Goal: Task Accomplishment & Management: Manage account settings

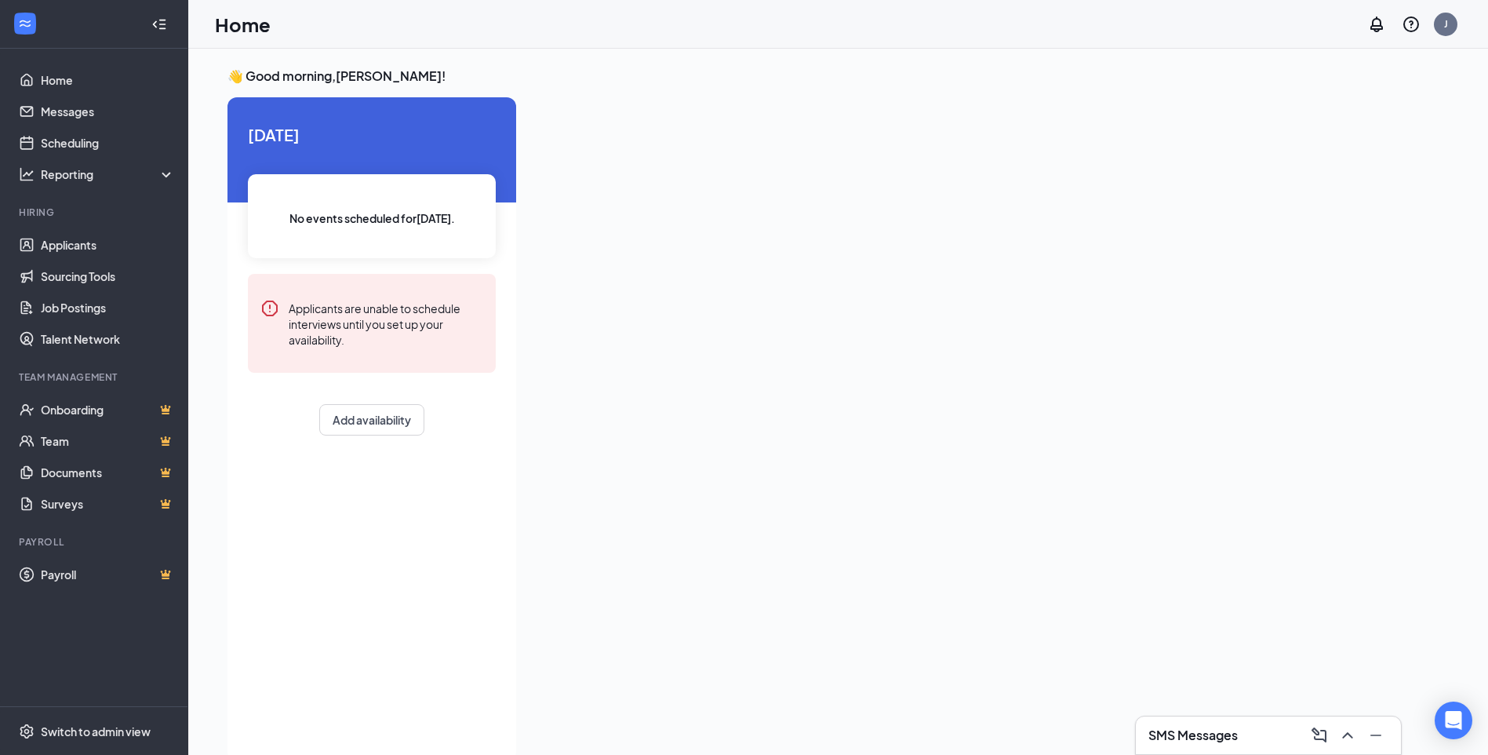
scroll to position [33, 0]
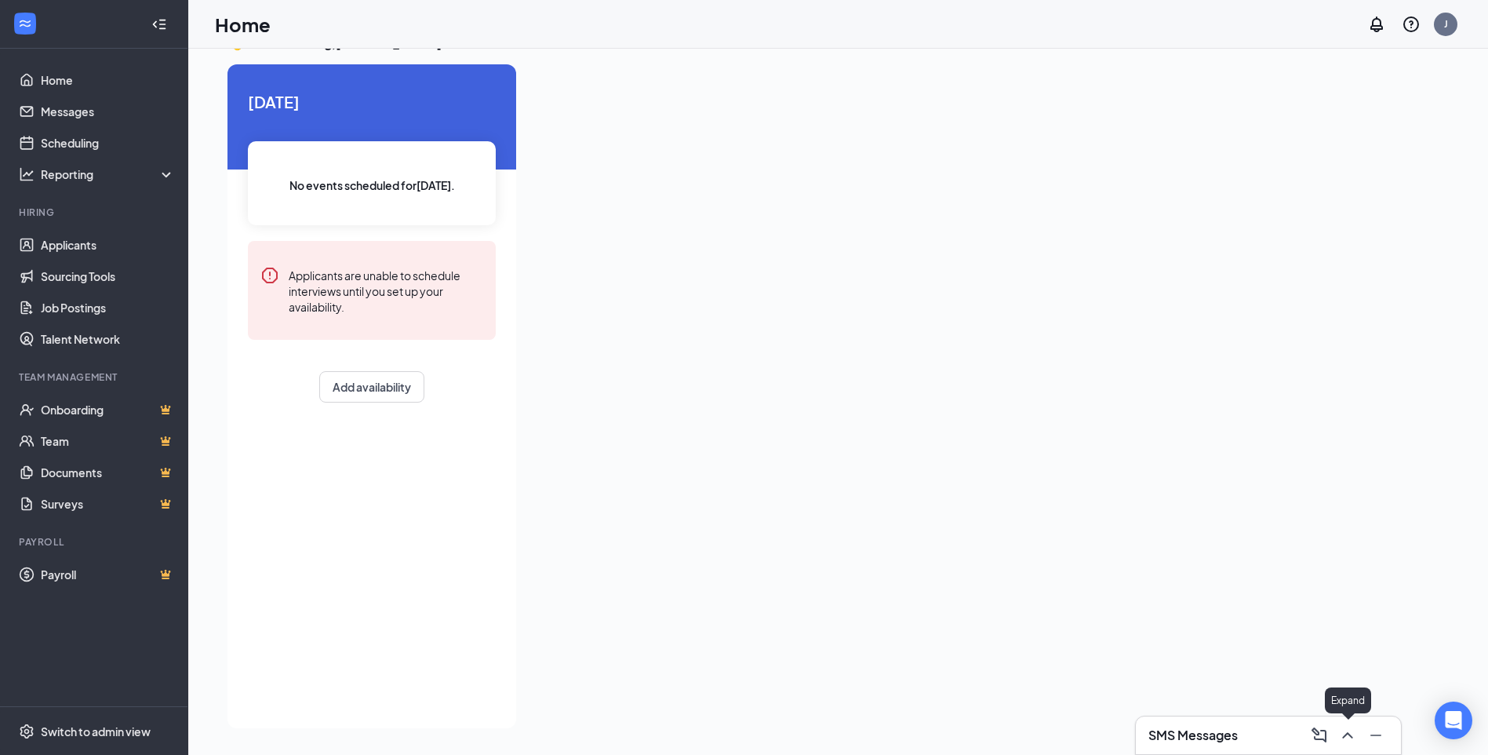
click at [1353, 731] on icon "ChevronUp" at bounding box center [1348, 735] width 19 height 19
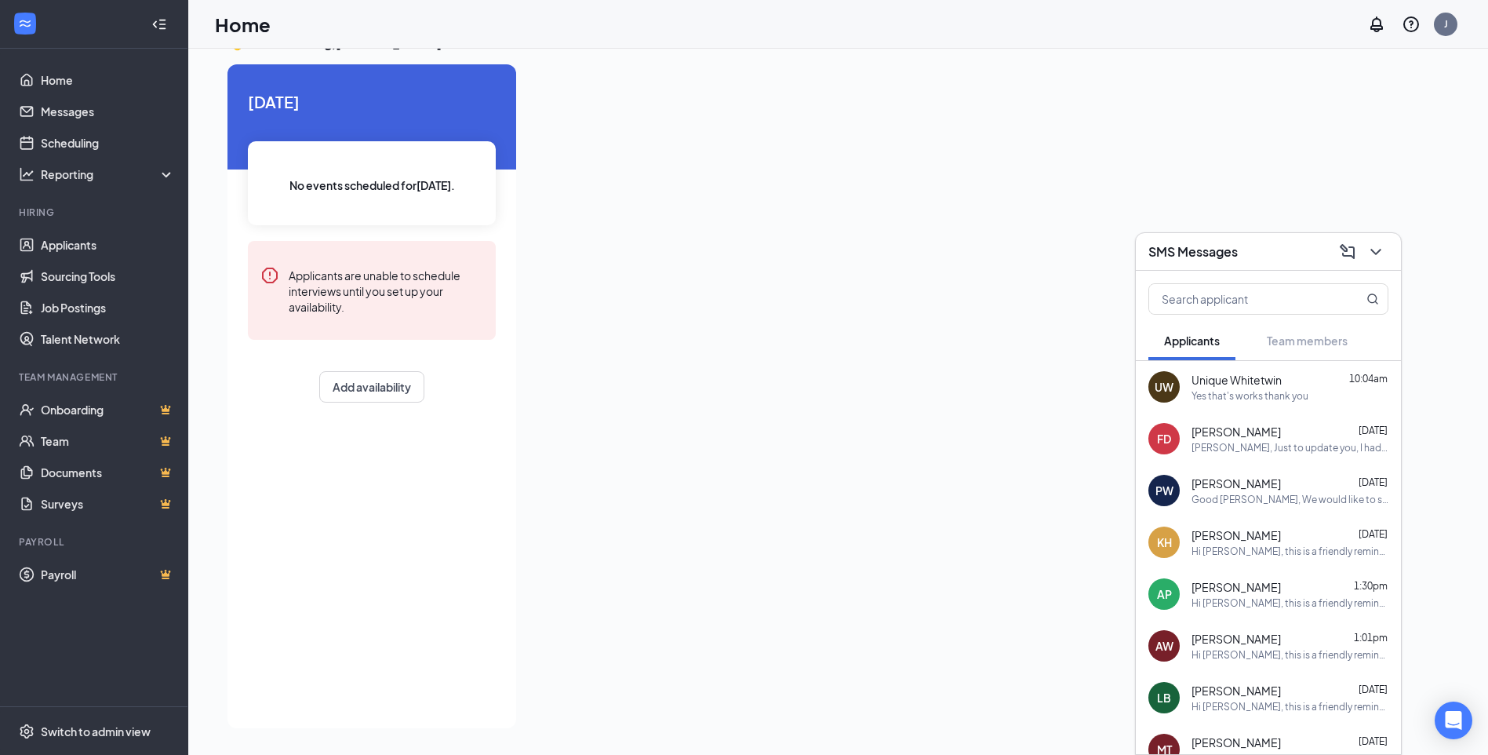
click at [1255, 396] on div "Yes that's works thank you" at bounding box center [1250, 395] width 117 height 13
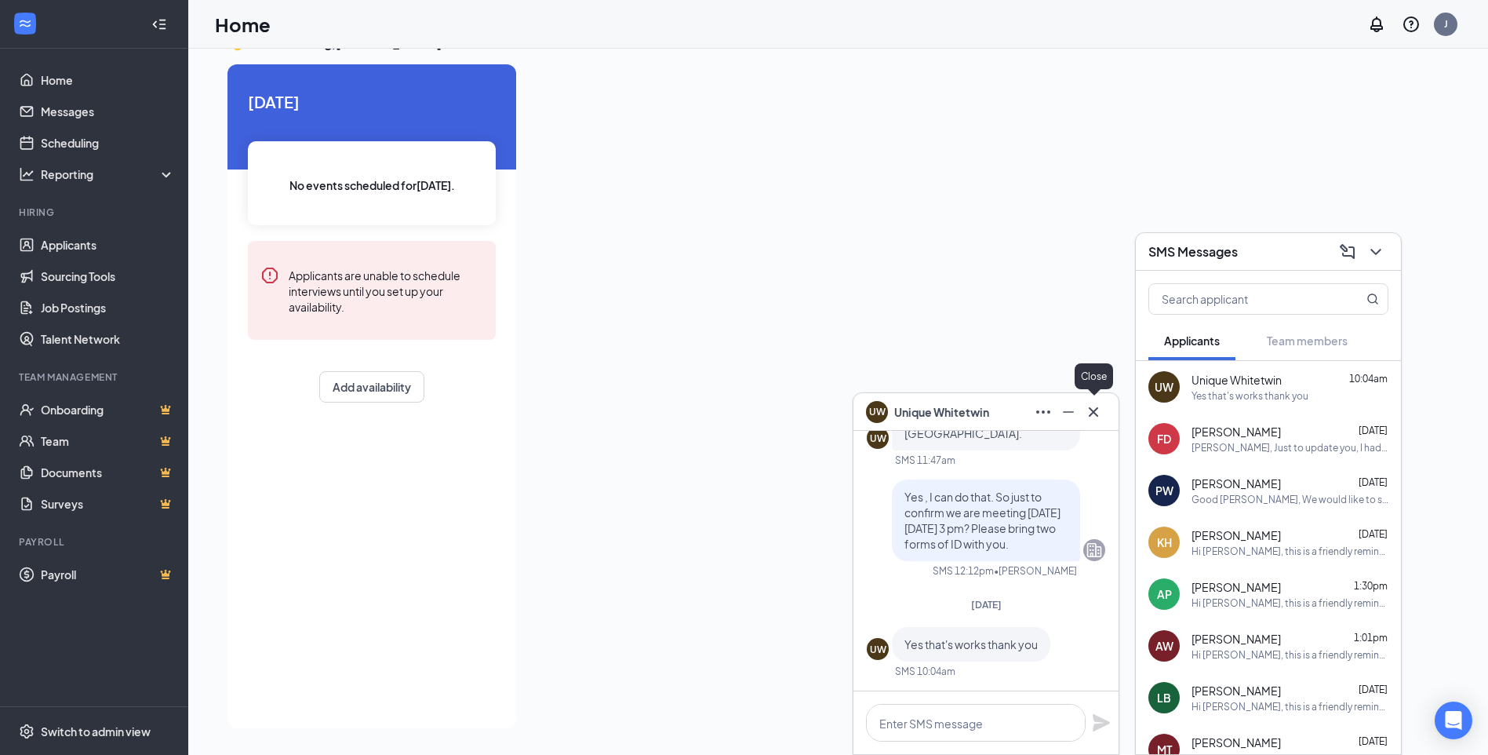
click at [1093, 413] on icon "Cross" at bounding box center [1093, 410] width 9 height 9
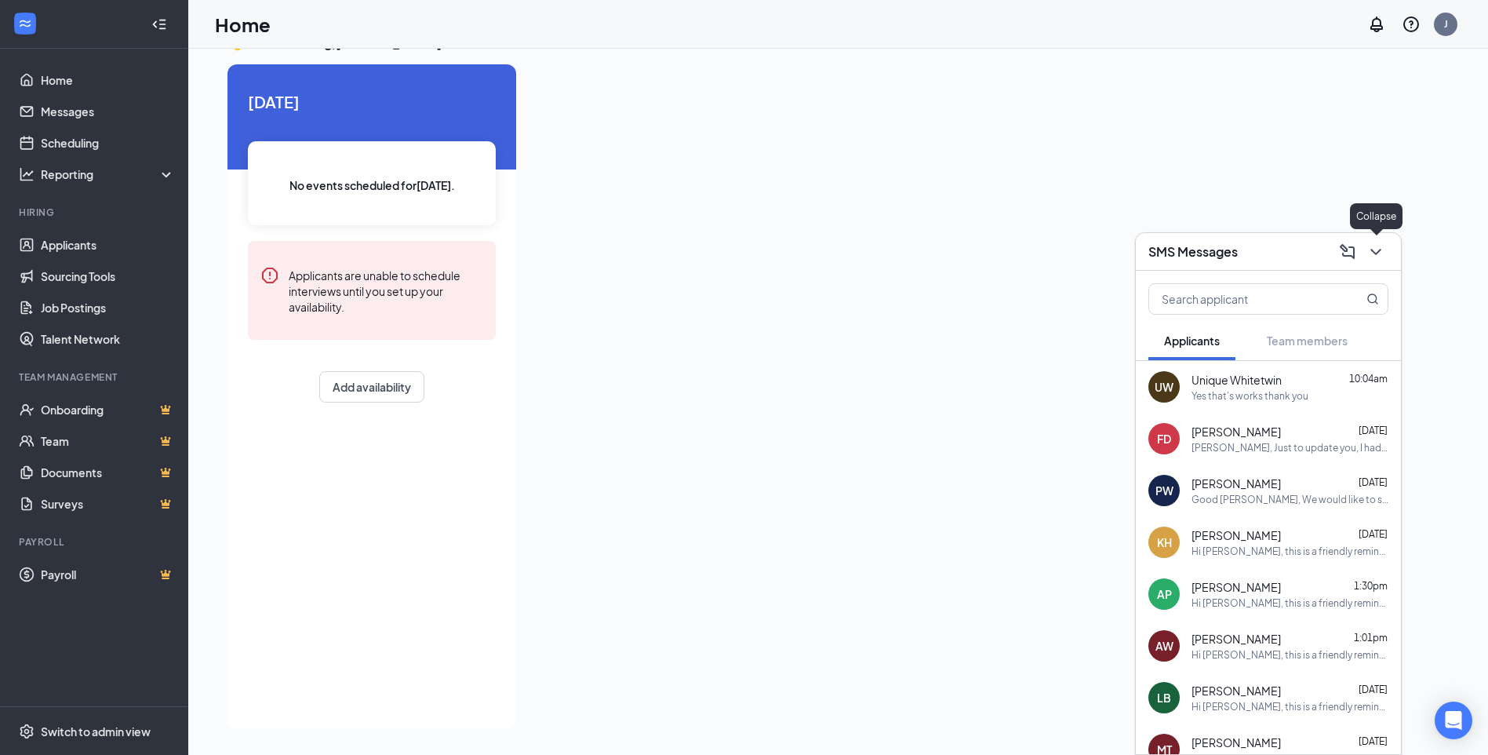
click at [1378, 254] on icon "ChevronDown" at bounding box center [1376, 251] width 19 height 19
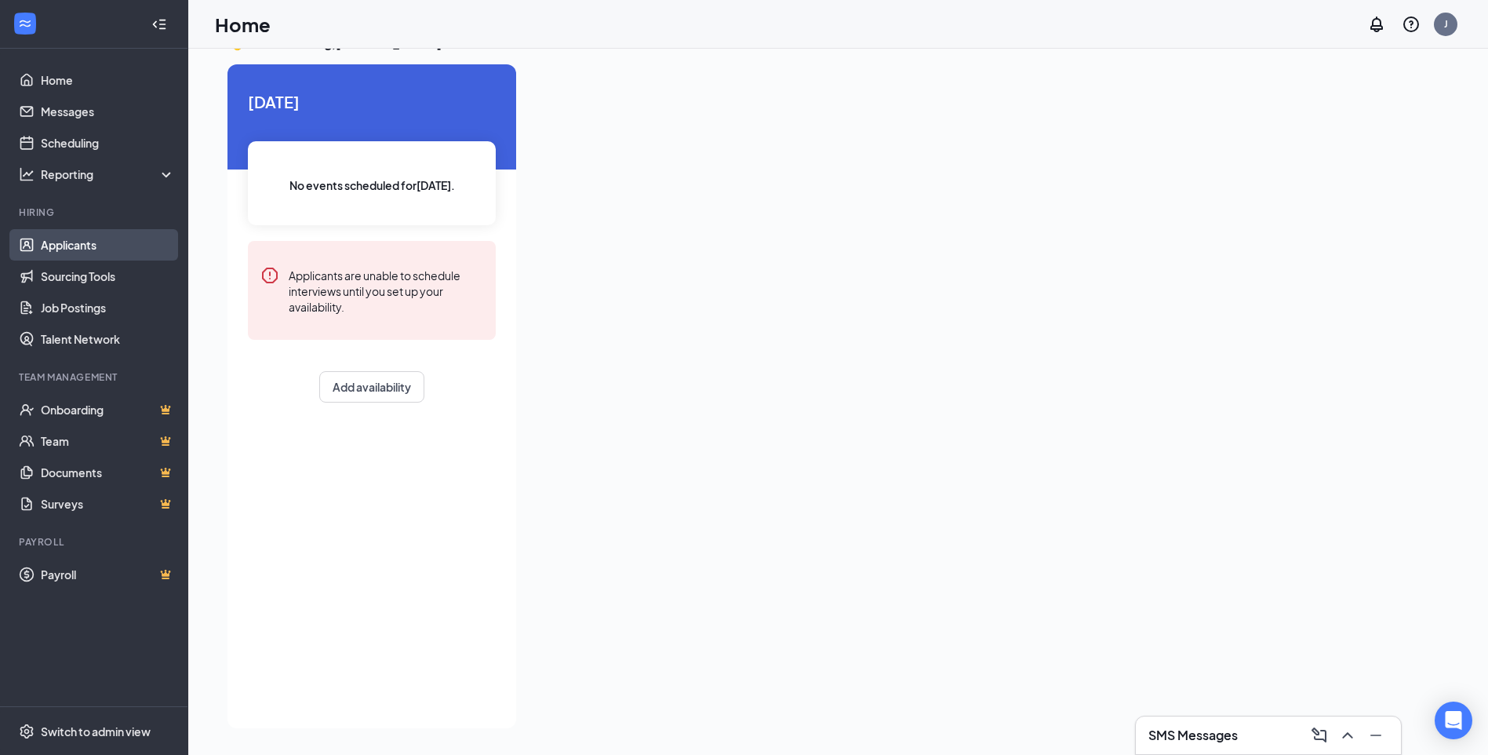
click at [97, 246] on link "Applicants" at bounding box center [108, 244] width 134 height 31
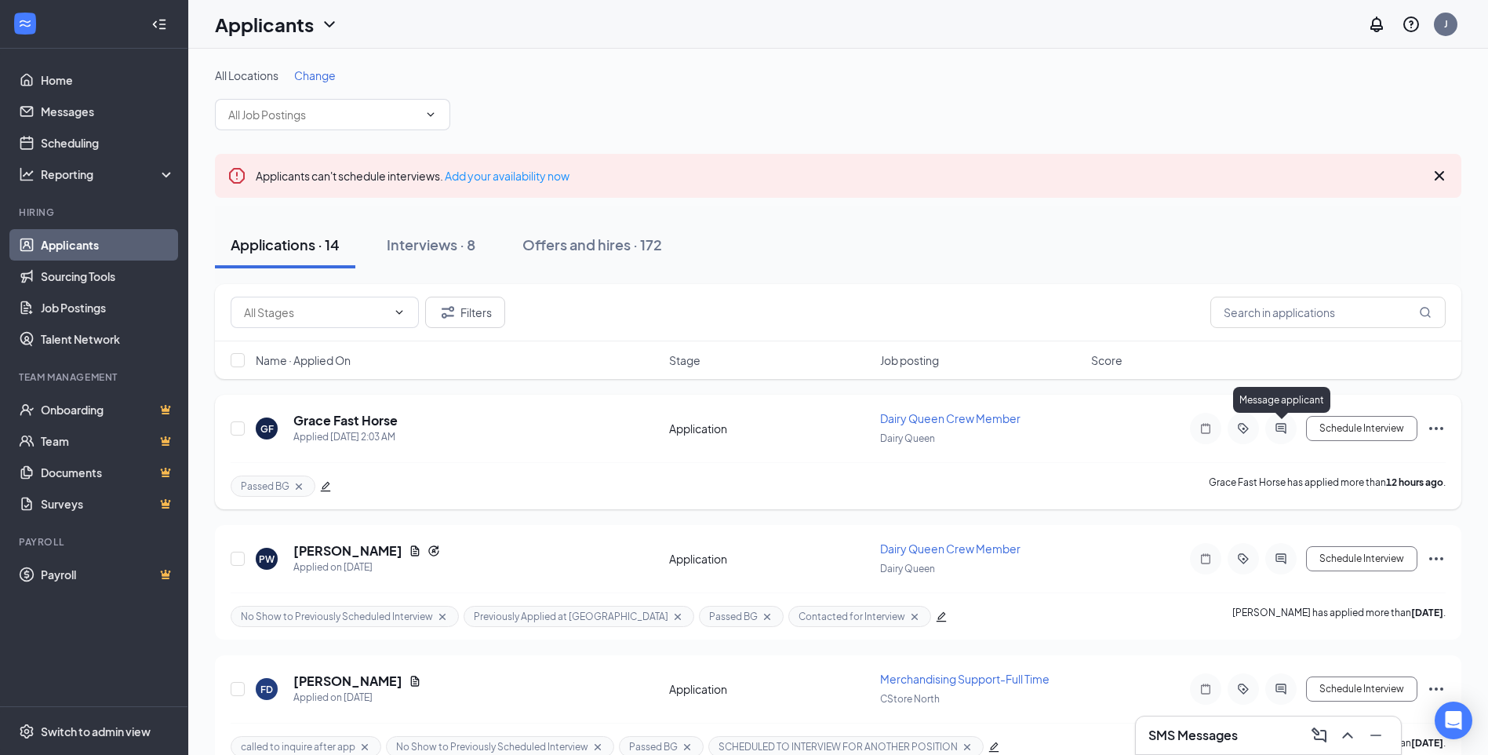
click at [1278, 424] on icon "ActiveChat" at bounding box center [1281, 428] width 10 height 10
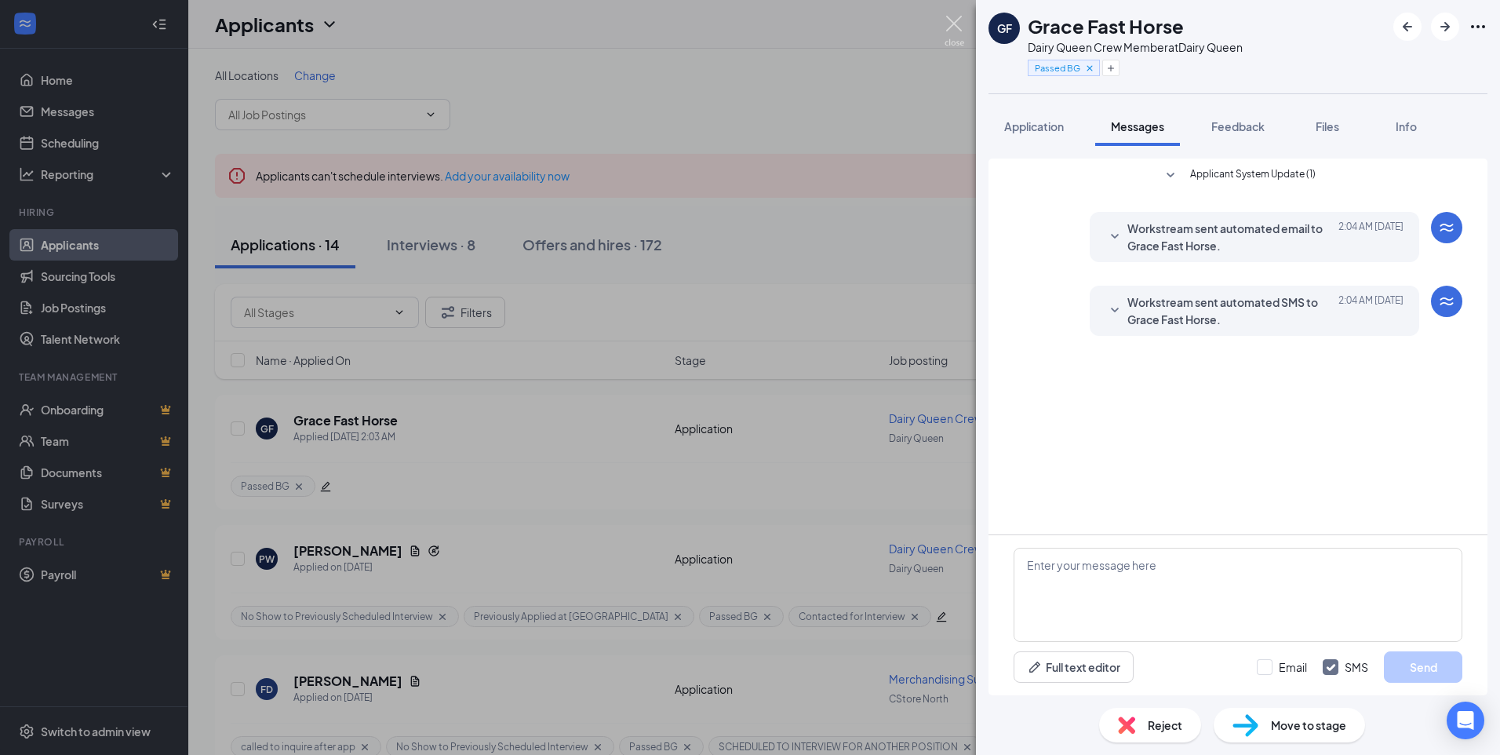
click at [960, 24] on img at bounding box center [955, 31] width 20 height 31
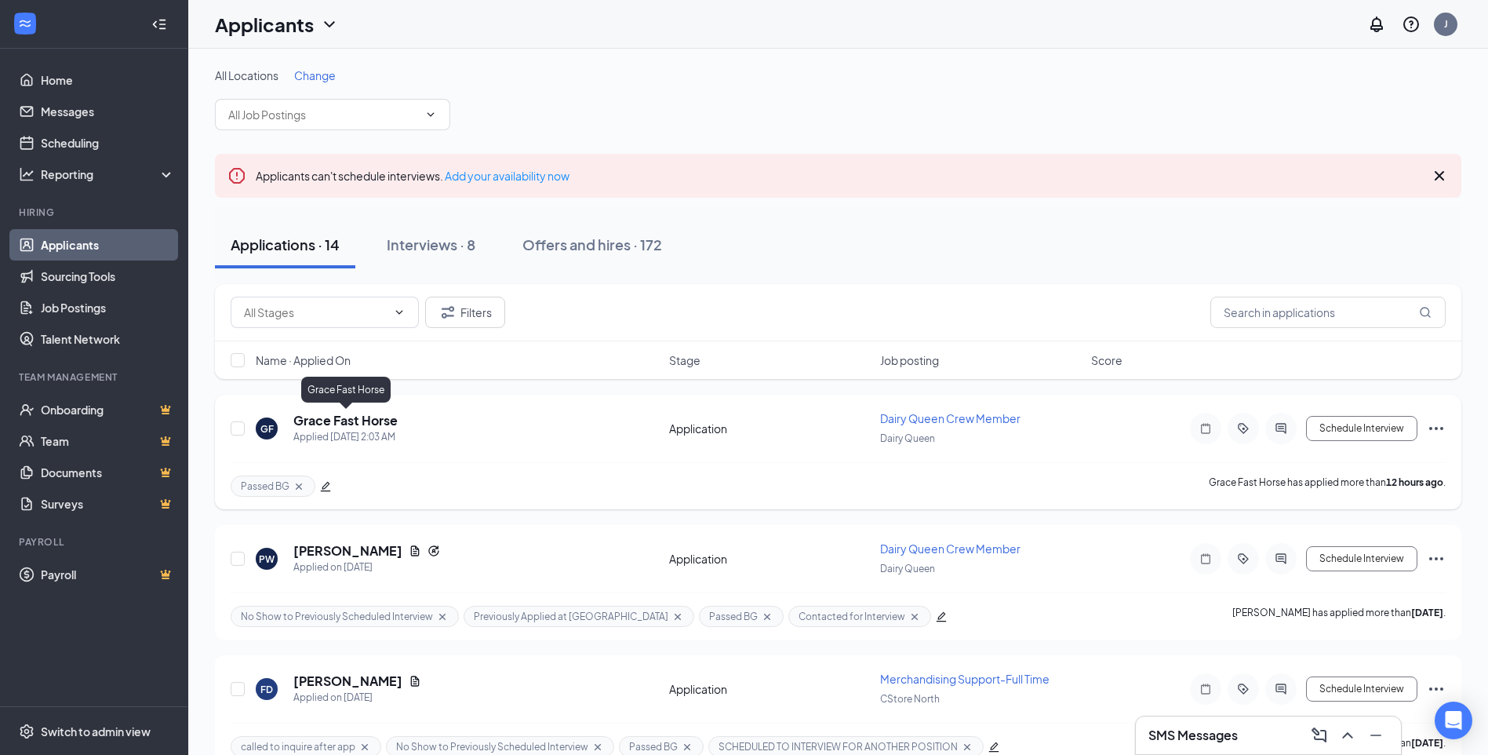
click at [352, 421] on h5 "Grace Fast Horse" at bounding box center [345, 420] width 104 height 17
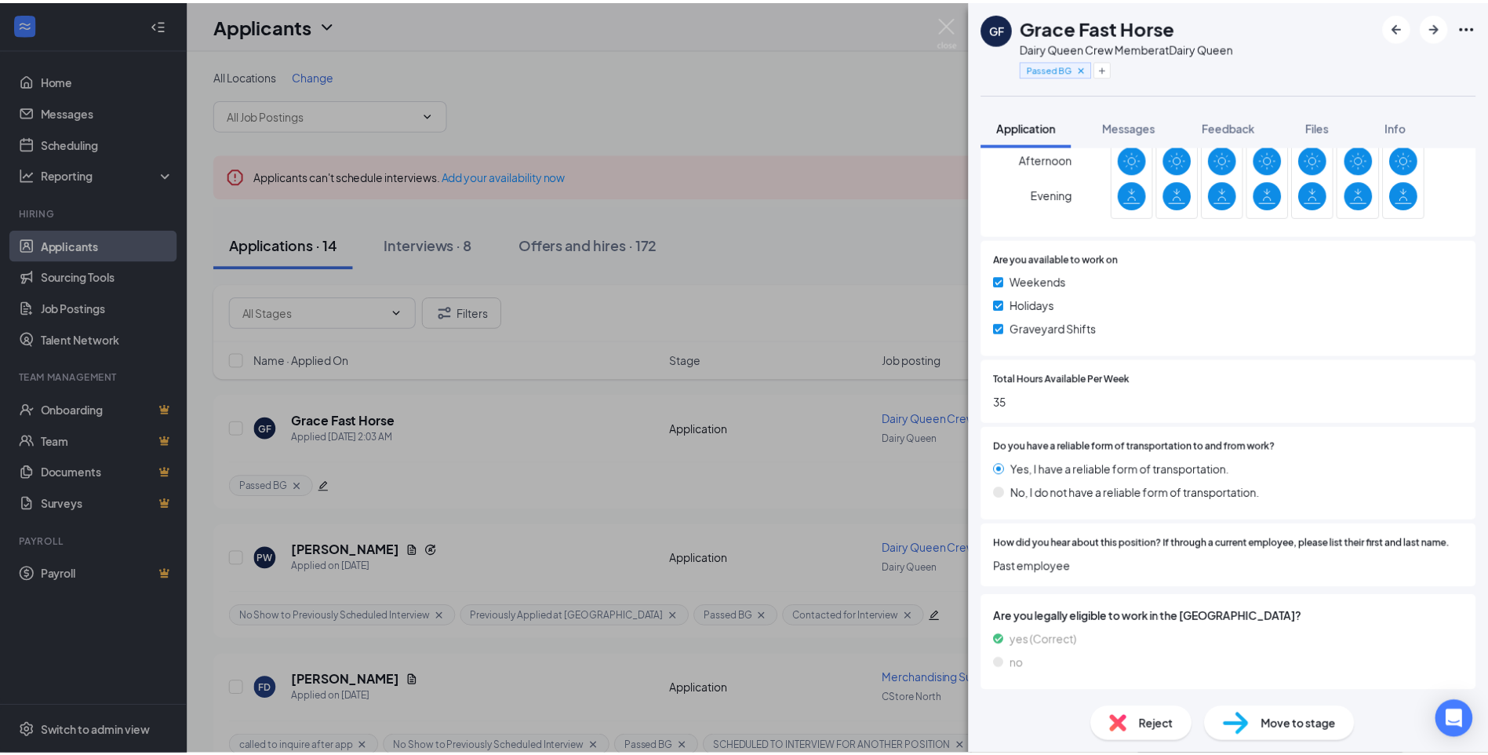
scroll to position [649, 0]
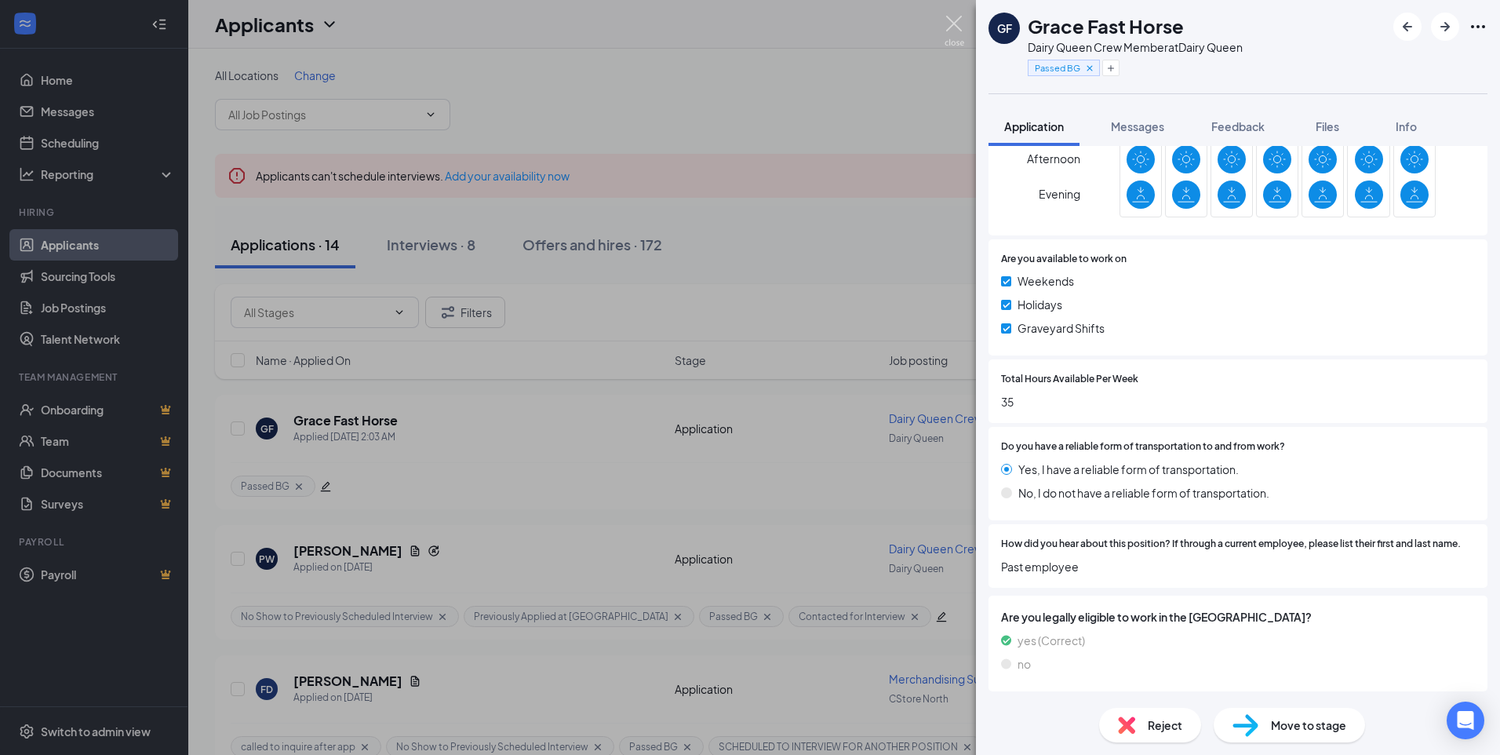
click at [956, 22] on img at bounding box center [955, 31] width 20 height 31
